Goal: Transaction & Acquisition: Book appointment/travel/reservation

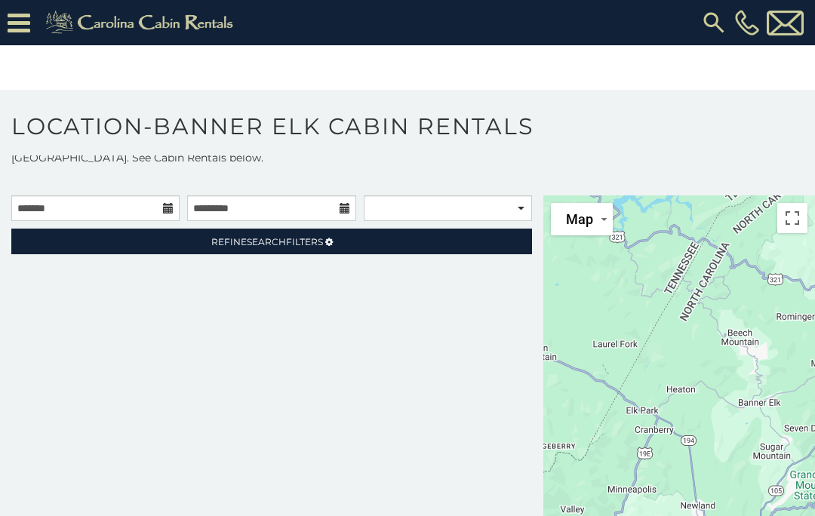
scroll to position [19, 0]
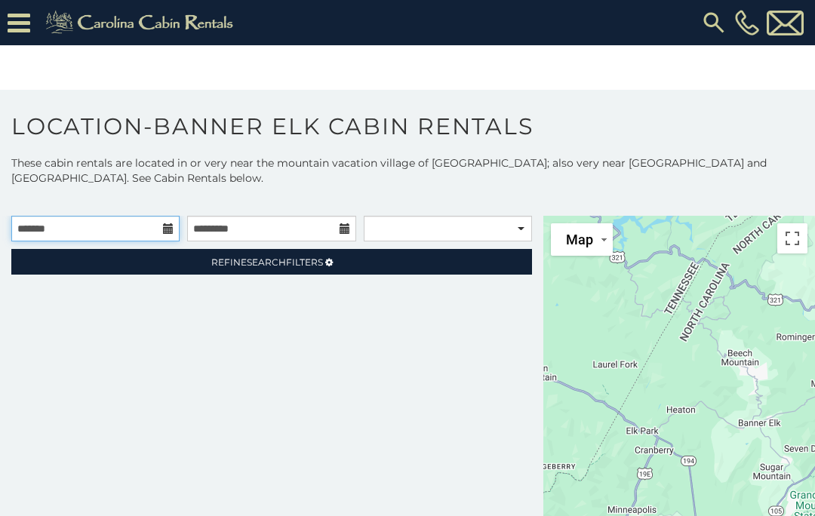
click at [137, 230] on input "text" at bounding box center [95, 229] width 168 height 26
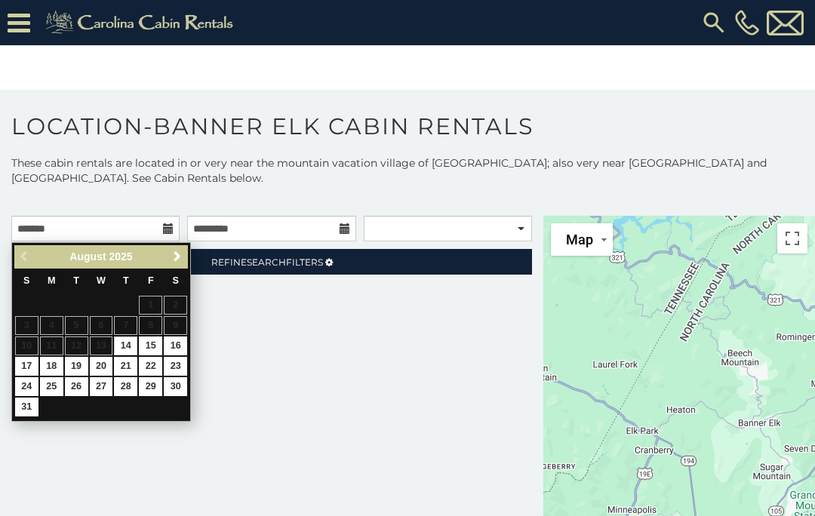
click at [177, 266] on link "Next" at bounding box center [176, 256] width 19 height 19
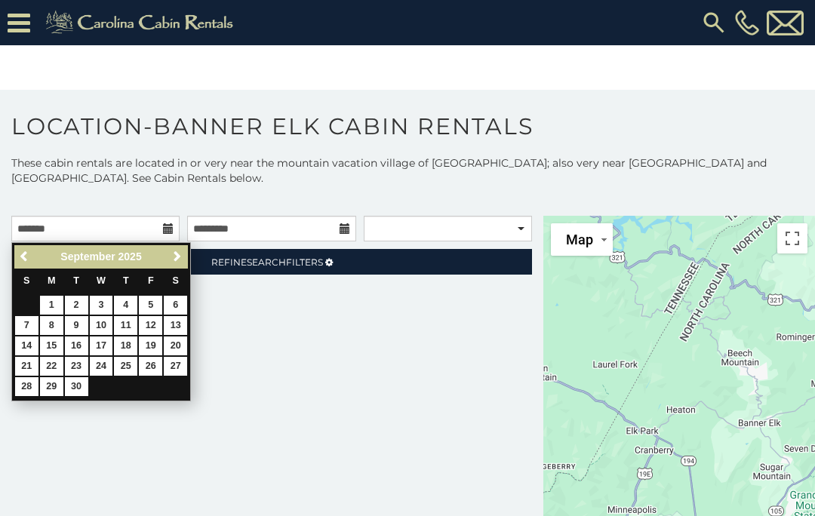
click at [78, 302] on link "2" at bounding box center [76, 305] width 23 height 19
type input "**********"
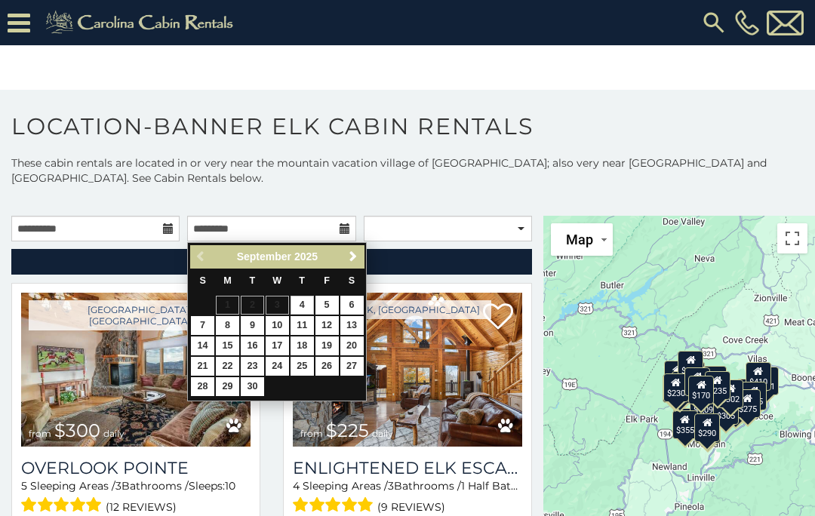
click at [225, 325] on link "8" at bounding box center [227, 325] width 23 height 19
type input "**********"
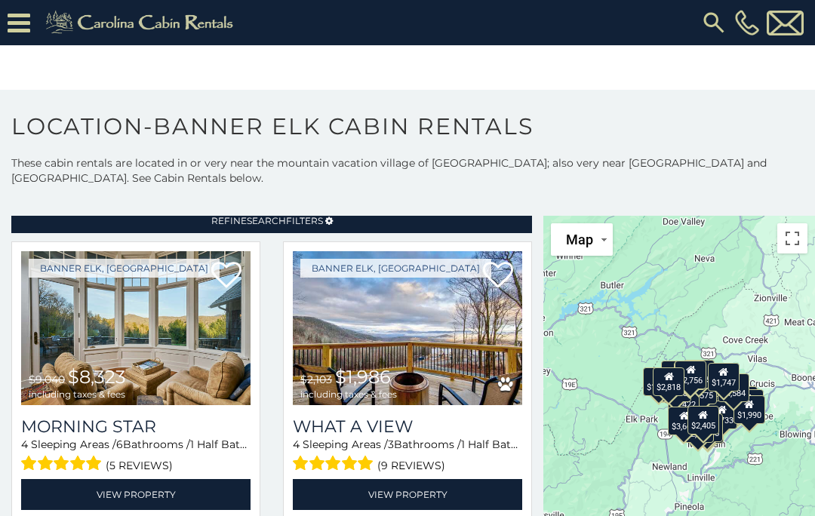
scroll to position [33, 0]
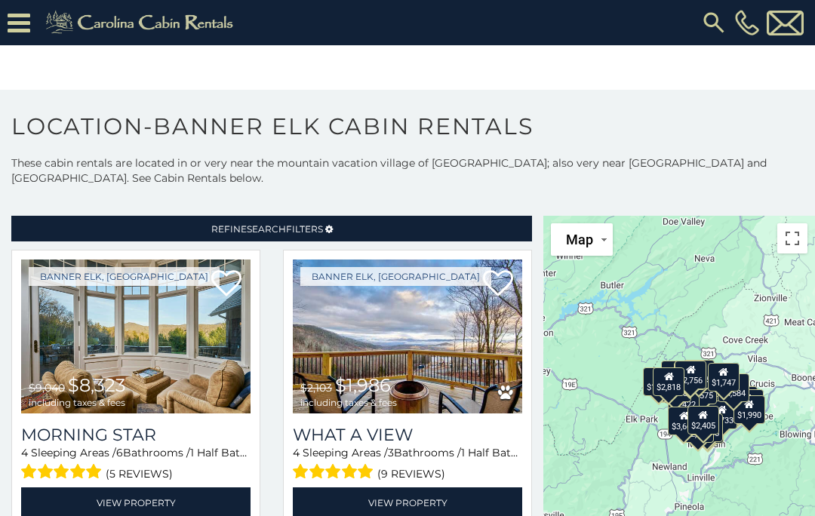
click at [465, 337] on img at bounding box center [407, 336] width 229 height 154
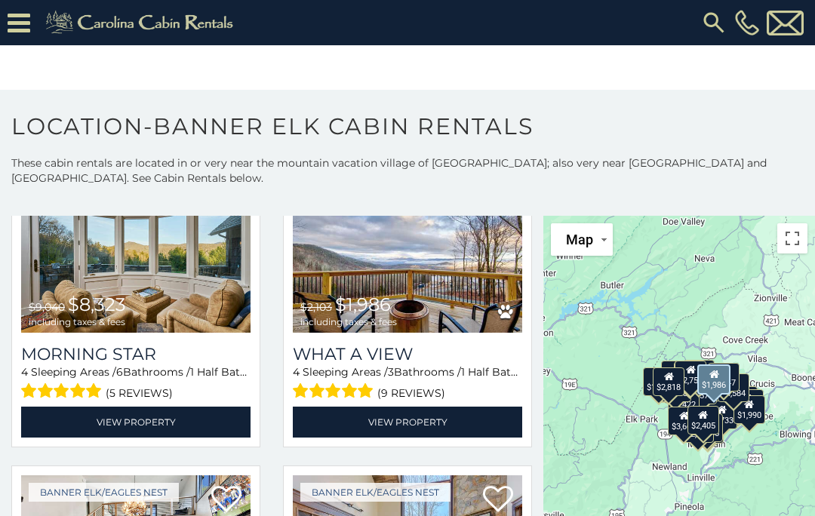
scroll to position [111, 0]
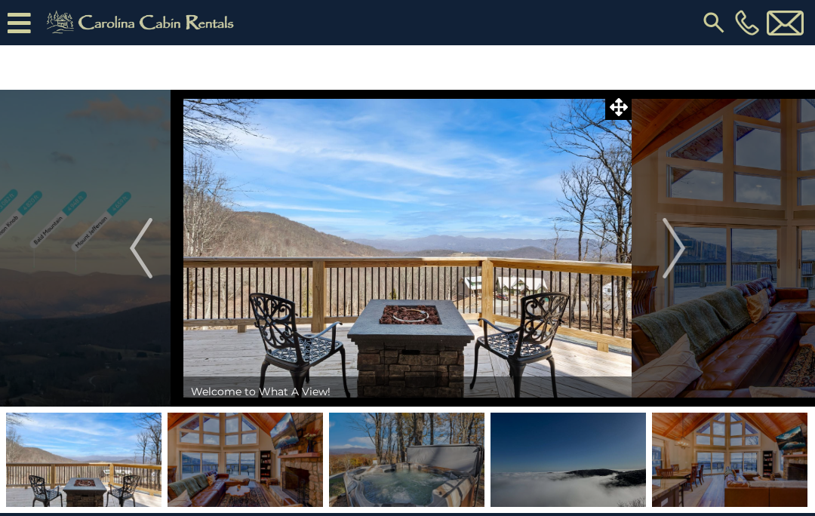
click at [263, 471] on img at bounding box center [244, 460] width 155 height 94
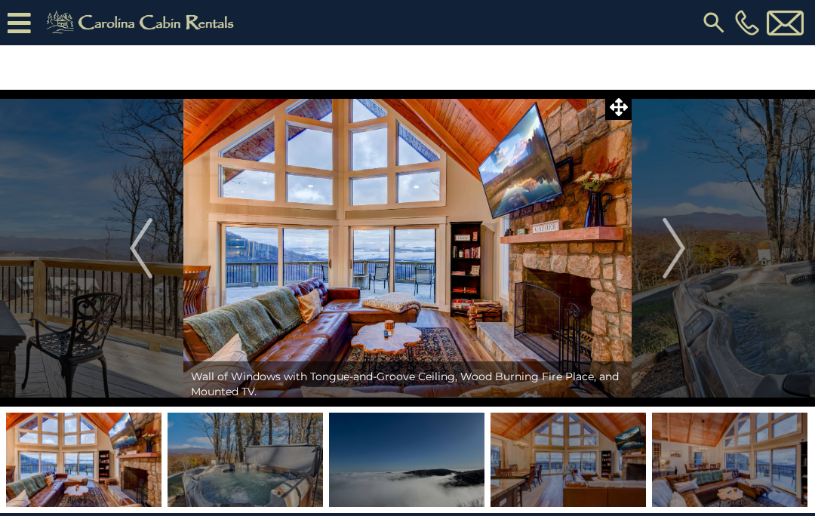
click at [252, 470] on img at bounding box center [244, 460] width 155 height 94
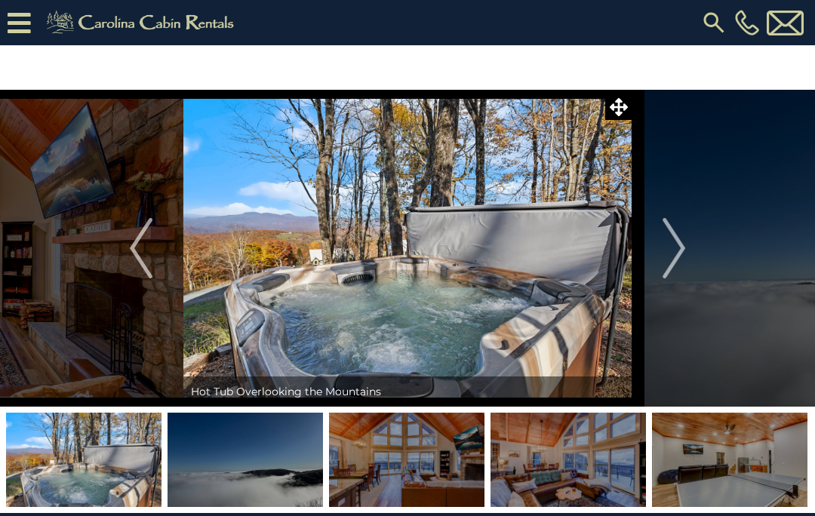
click at [435, 472] on img at bounding box center [406, 460] width 155 height 94
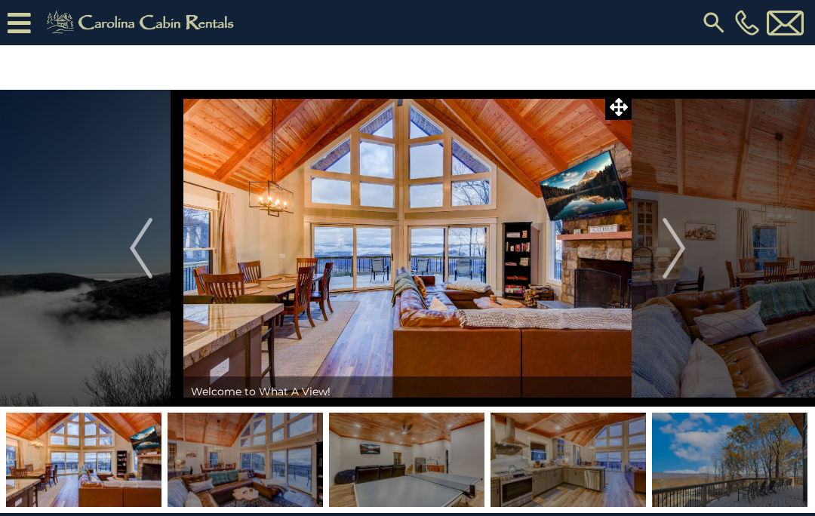
click at [272, 458] on img at bounding box center [244, 460] width 155 height 94
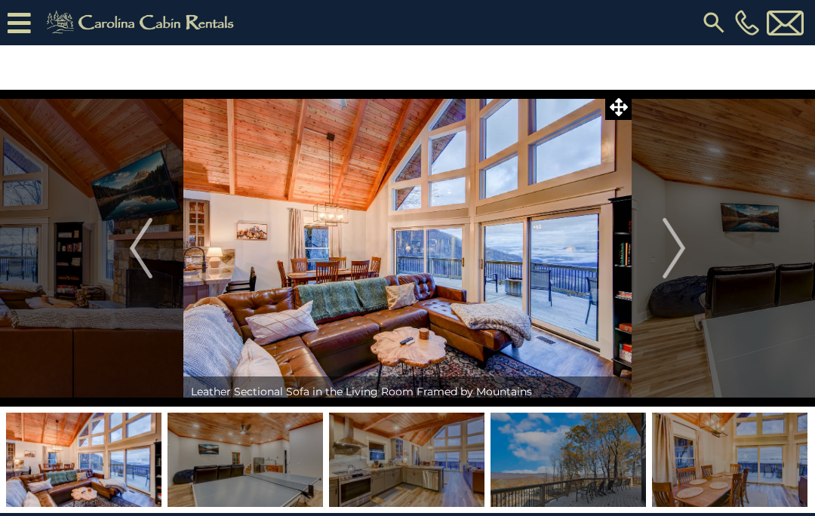
click at [262, 463] on img at bounding box center [244, 460] width 155 height 94
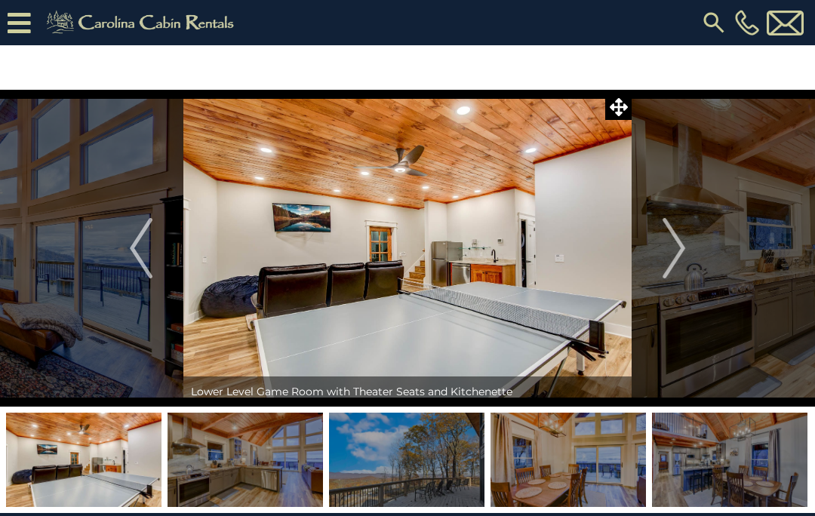
click at [244, 459] on img at bounding box center [244, 460] width 155 height 94
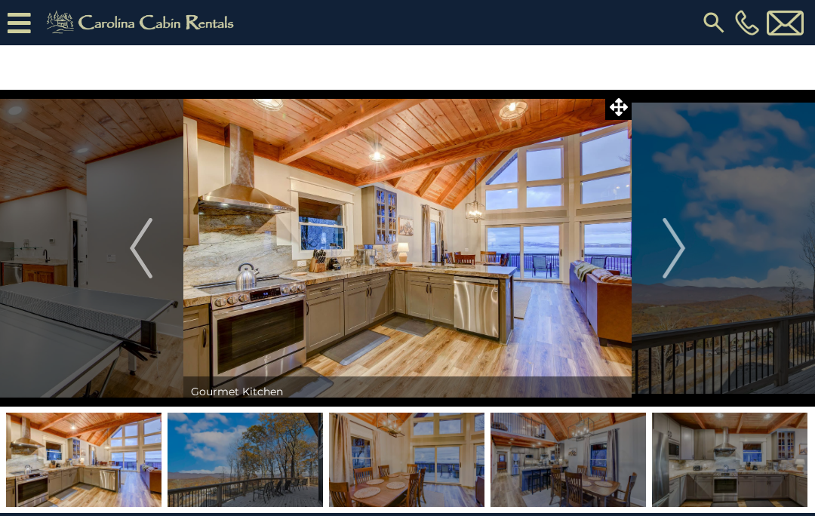
click at [269, 465] on img at bounding box center [244, 460] width 155 height 94
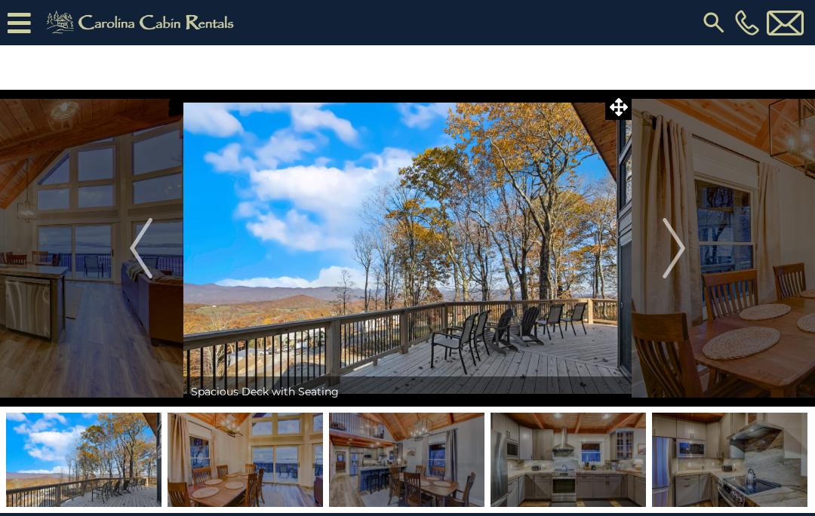
click at [272, 465] on img at bounding box center [244, 460] width 155 height 94
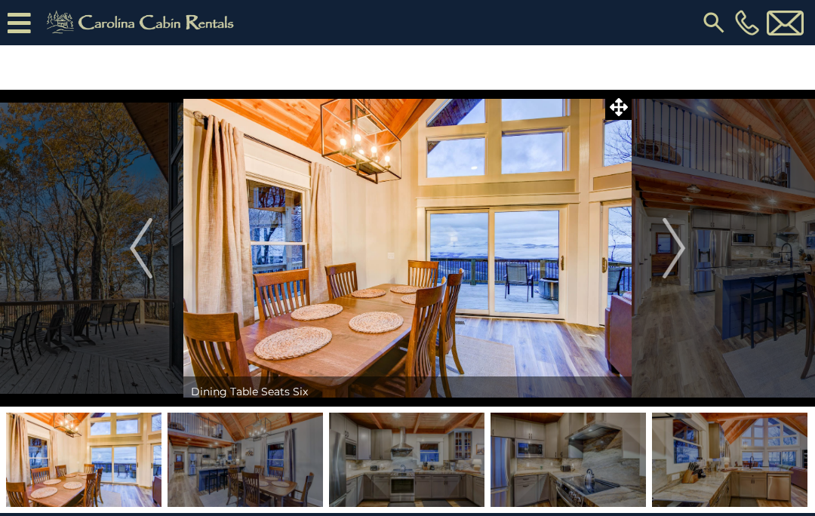
click at [266, 464] on img at bounding box center [244, 460] width 155 height 94
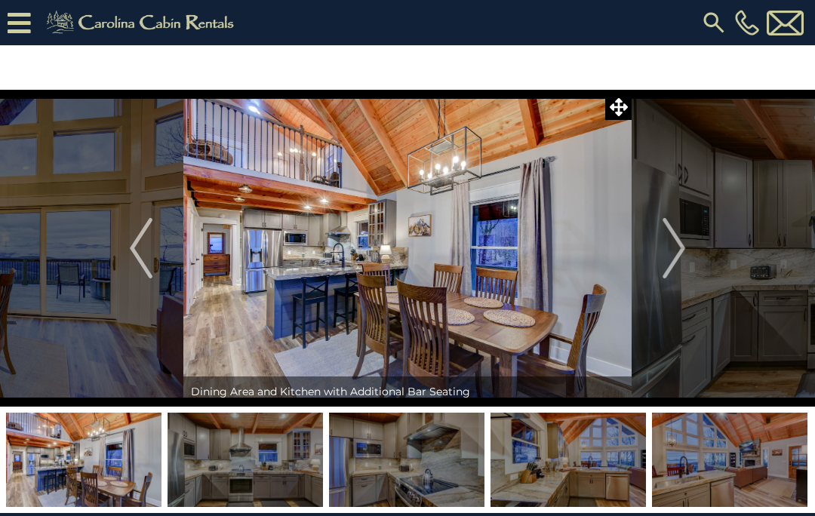
click at [275, 450] on img at bounding box center [244, 460] width 155 height 94
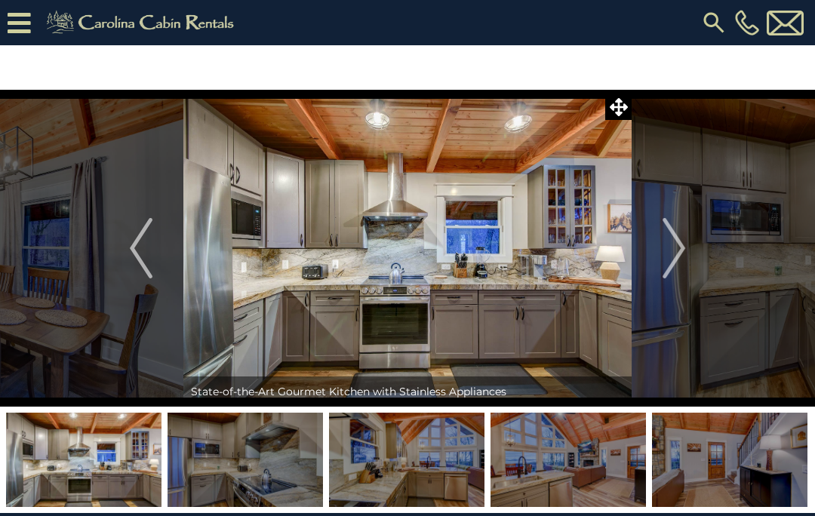
click at [276, 451] on img at bounding box center [244, 460] width 155 height 94
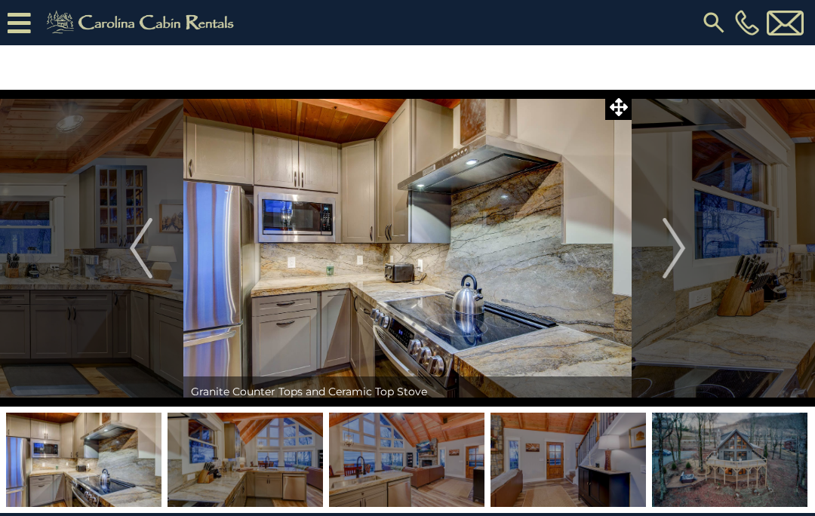
click at [668, 250] on img "Next" at bounding box center [673, 248] width 23 height 60
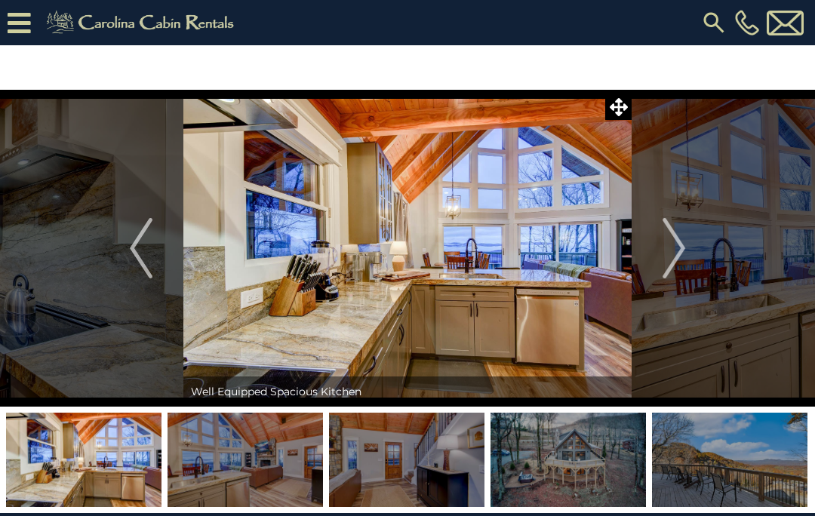
click at [674, 256] on img "Next" at bounding box center [673, 248] width 23 height 60
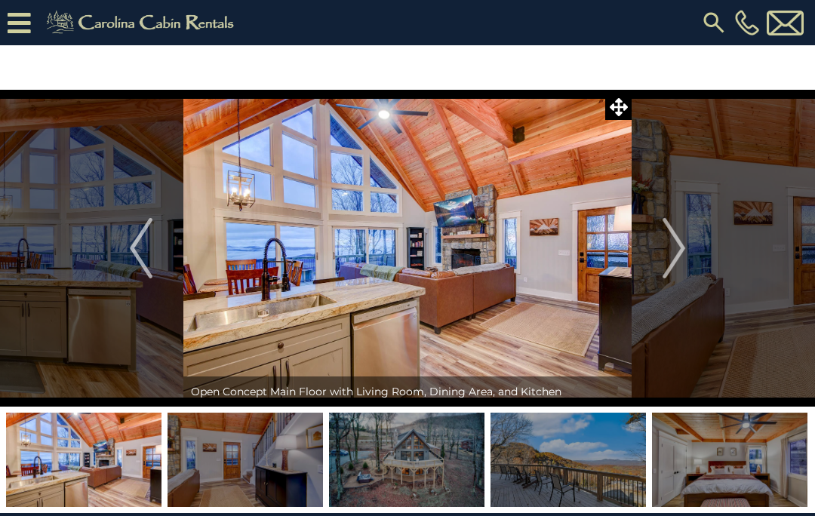
click at [134, 248] on img "Previous" at bounding box center [141, 248] width 23 height 60
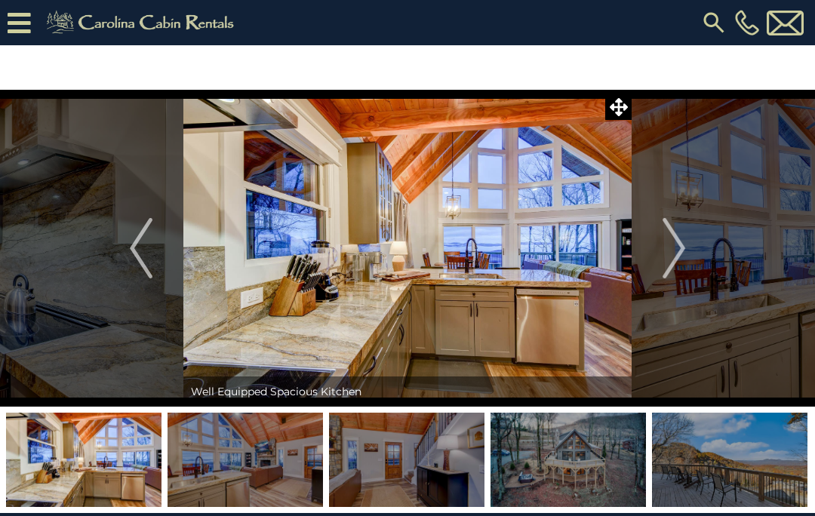
click at [152, 241] on img "Previous" at bounding box center [141, 248] width 23 height 60
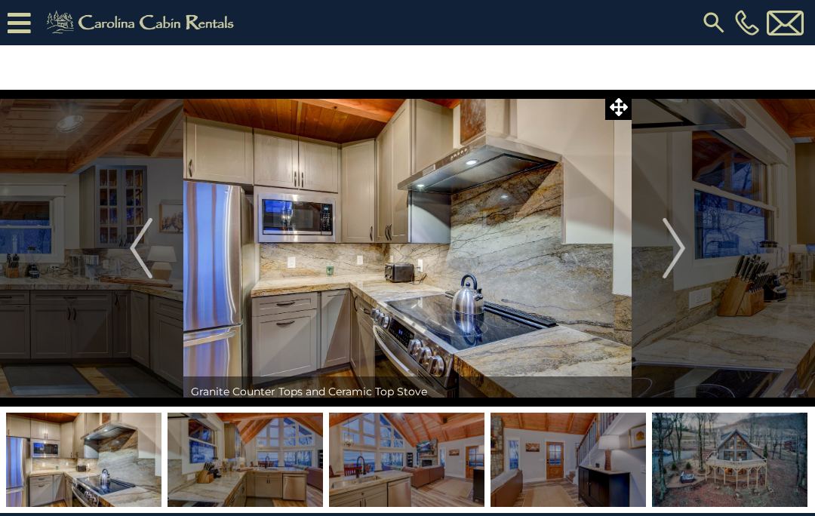
click at [158, 244] on button "Previous" at bounding box center [141, 248] width 84 height 317
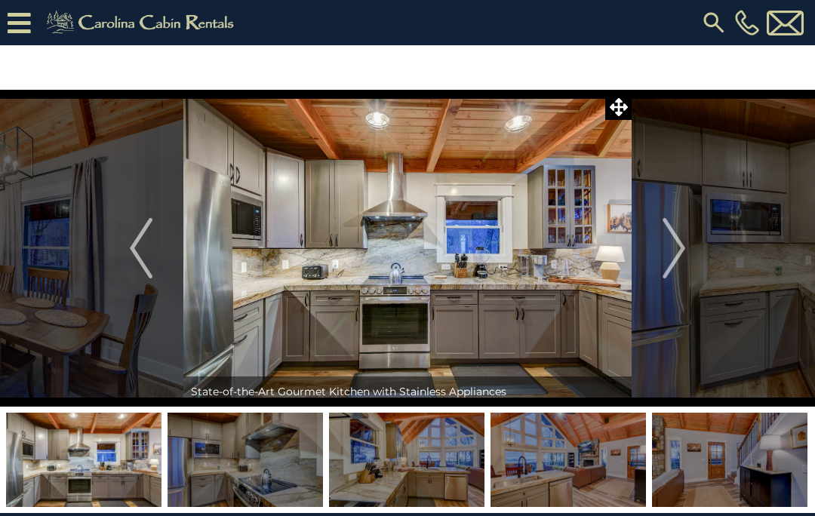
click at [130, 257] on img "Previous" at bounding box center [141, 248] width 23 height 60
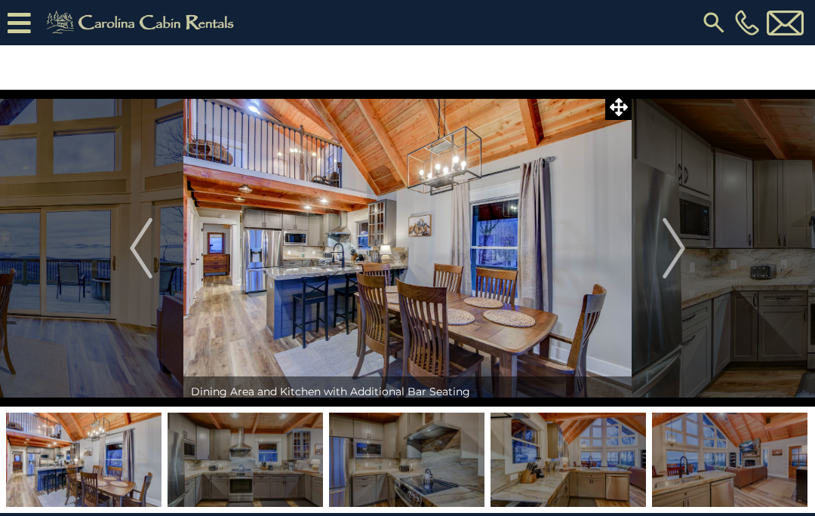
click at [146, 244] on img "Previous" at bounding box center [141, 248] width 23 height 60
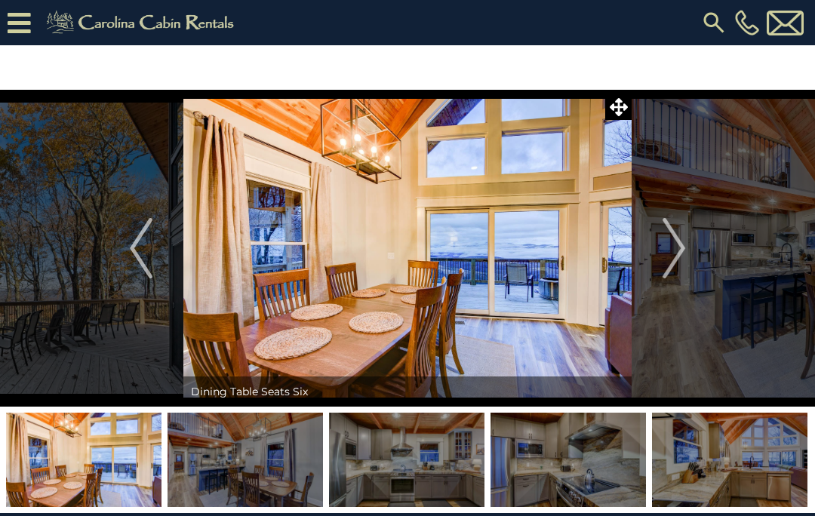
click at [146, 246] on img "Previous" at bounding box center [141, 248] width 23 height 60
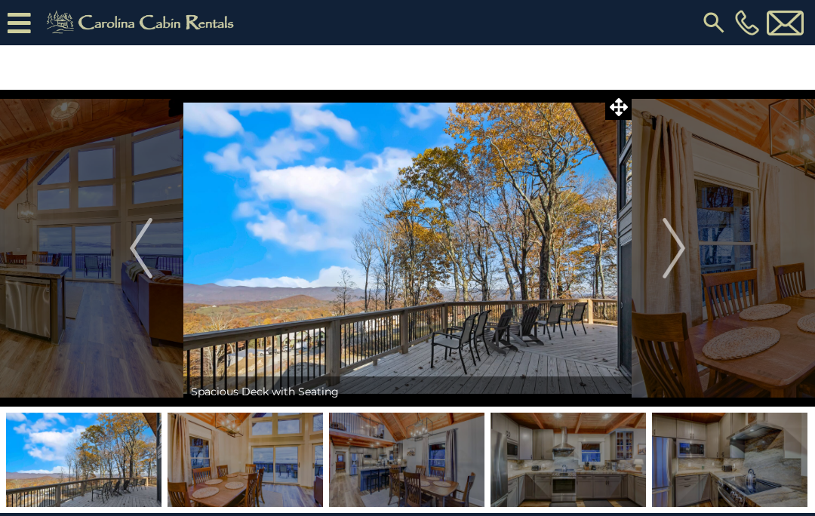
click at [145, 242] on img "Previous" at bounding box center [141, 248] width 23 height 60
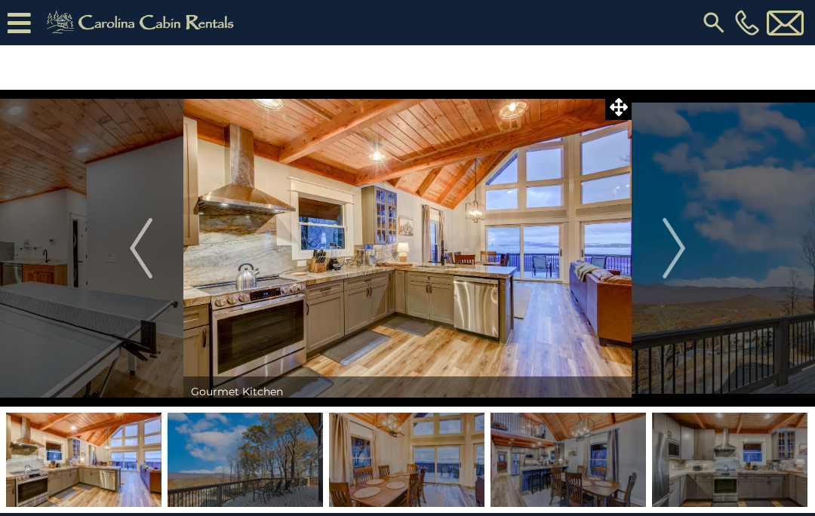
click at [149, 242] on img "Previous" at bounding box center [141, 248] width 23 height 60
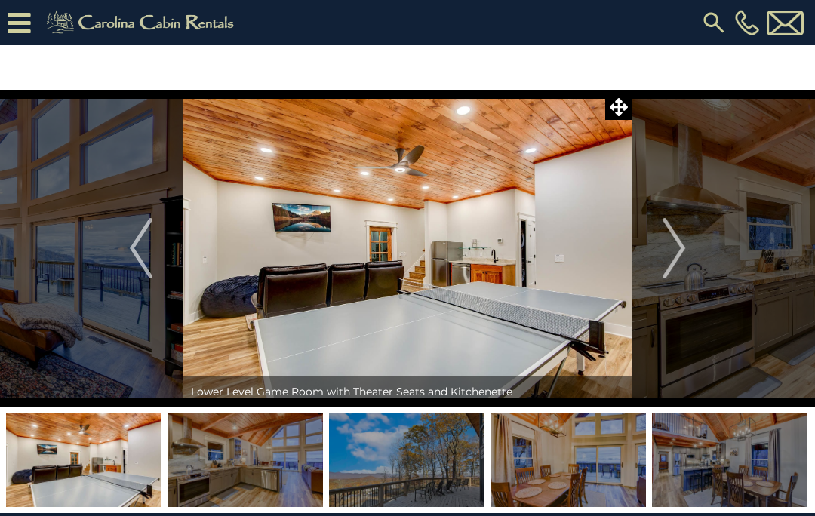
click at [143, 242] on img "Previous" at bounding box center [141, 248] width 23 height 60
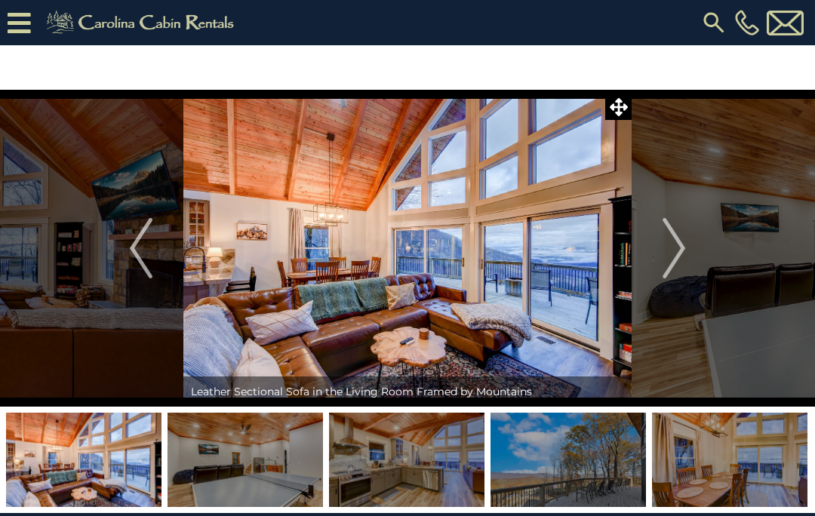
click at [152, 243] on img "Previous" at bounding box center [141, 248] width 23 height 60
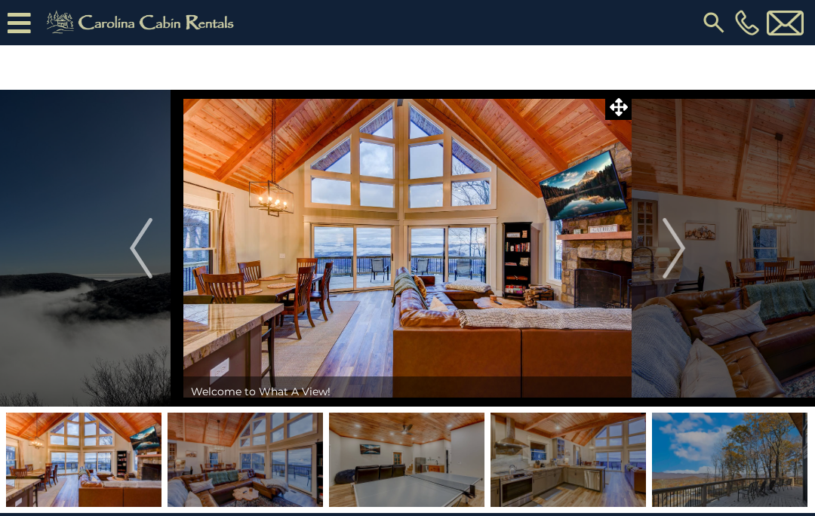
click at [155, 244] on button "Previous" at bounding box center [141, 248] width 84 height 317
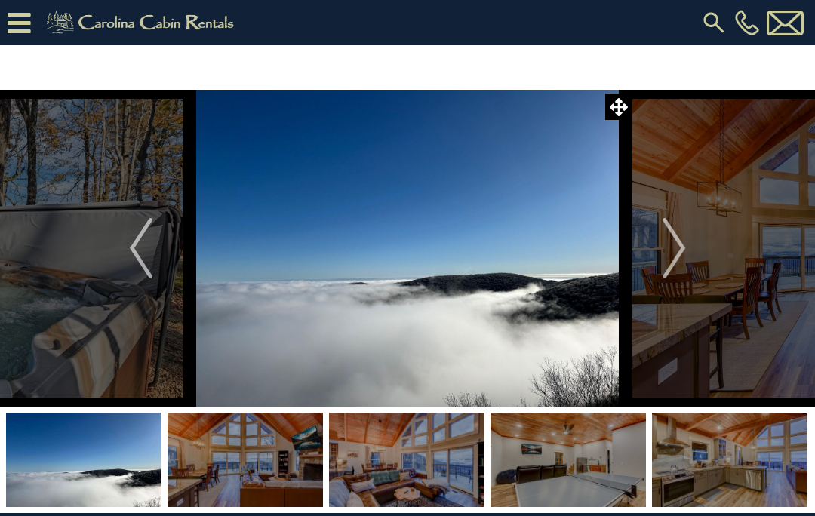
click at [151, 252] on img "Previous" at bounding box center [141, 248] width 23 height 60
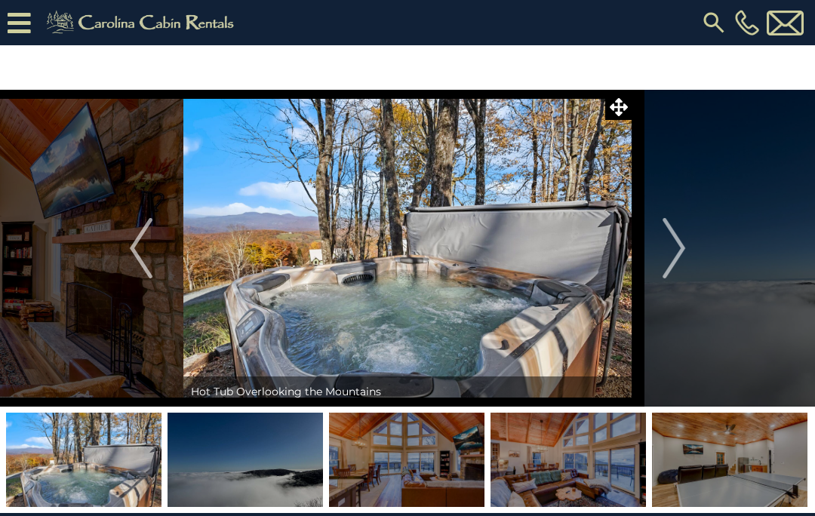
click at [677, 256] on img "Next" at bounding box center [673, 248] width 23 height 60
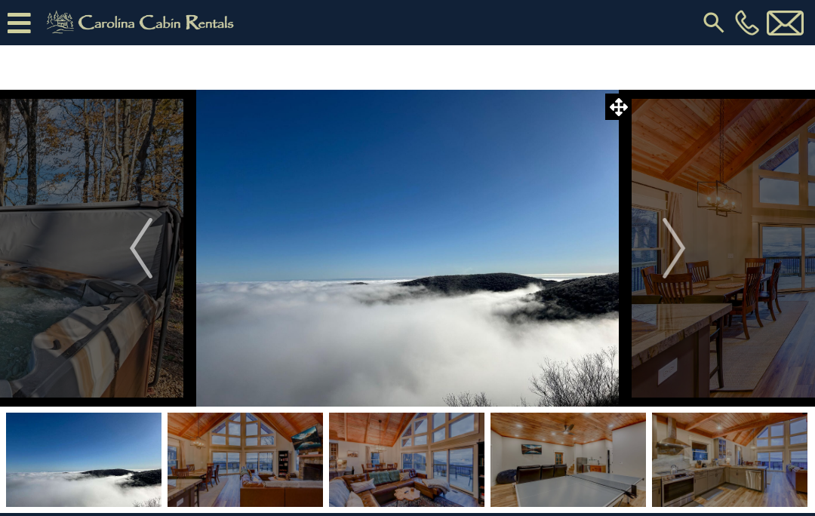
click at [681, 260] on img "Next" at bounding box center [673, 248] width 23 height 60
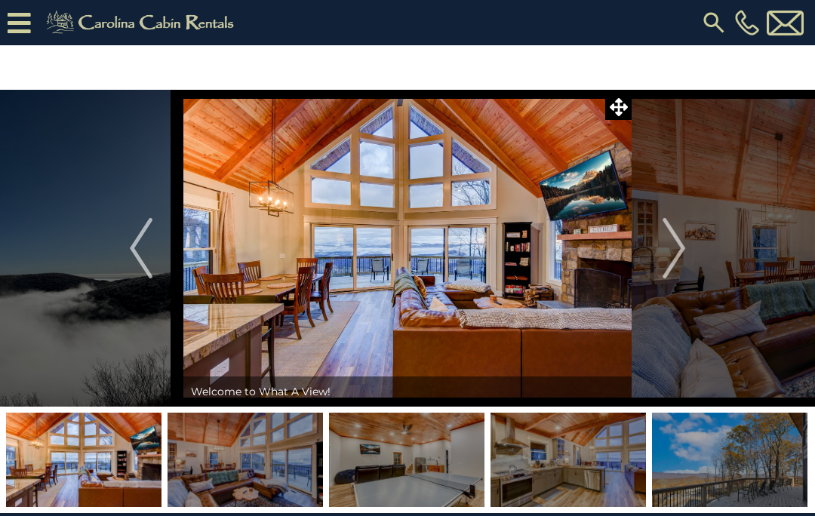
click at [663, 249] on img "Next" at bounding box center [673, 248] width 23 height 60
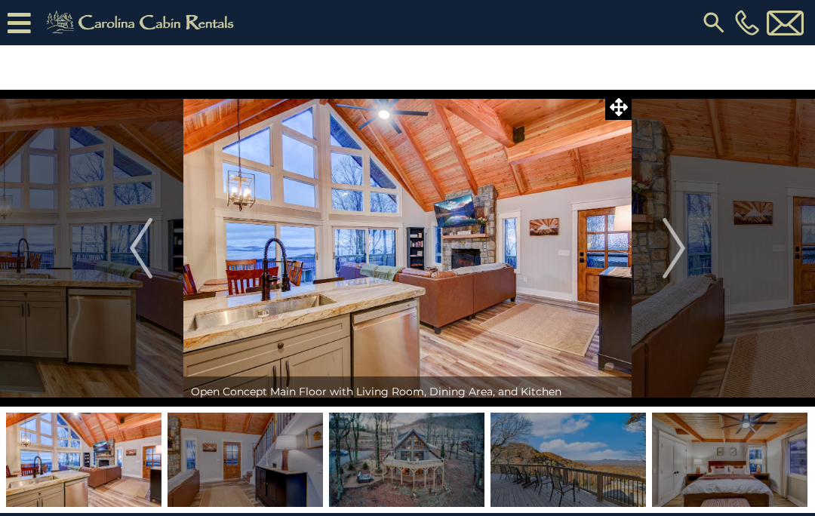
click at [414, 463] on img at bounding box center [406, 460] width 155 height 94
